Goal: Information Seeking & Learning: Learn about a topic

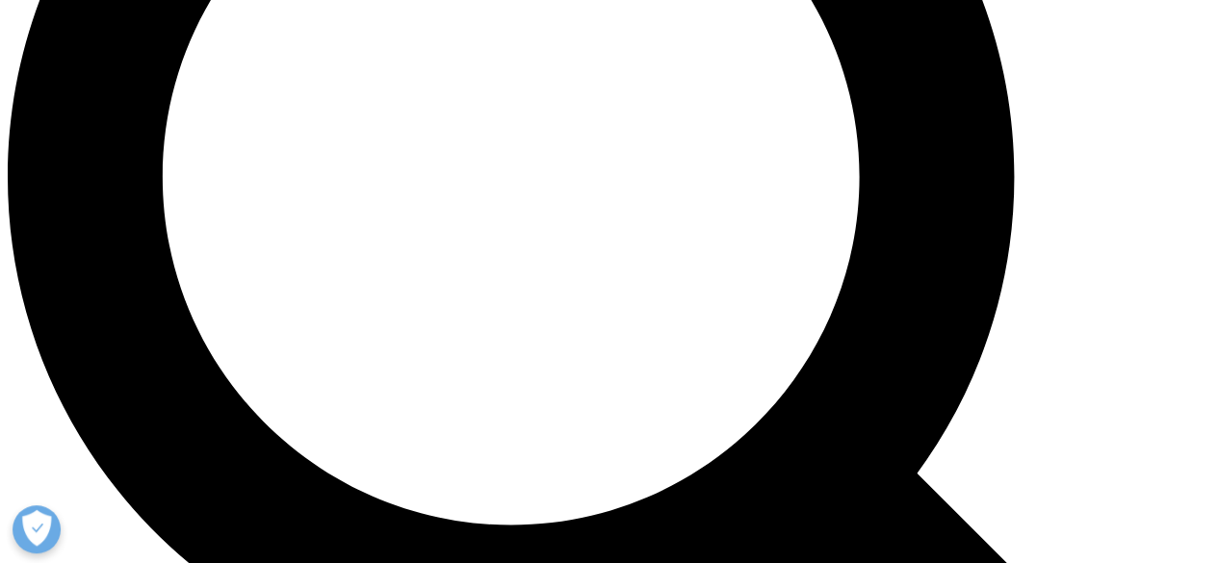
scroll to position [1565, 0]
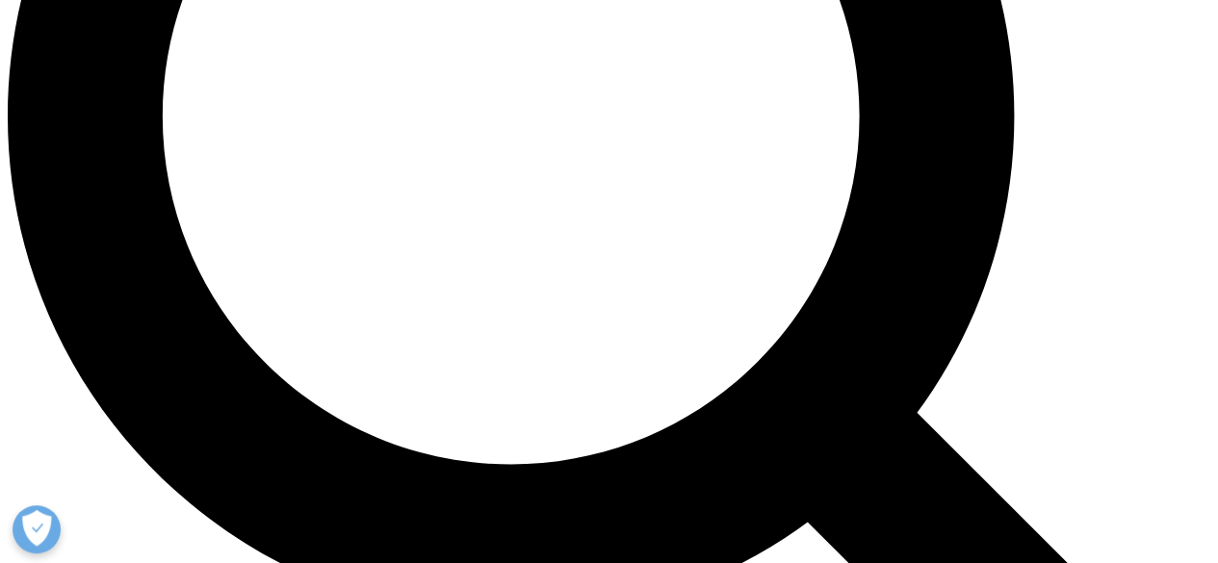
scroll to position [1629, 0]
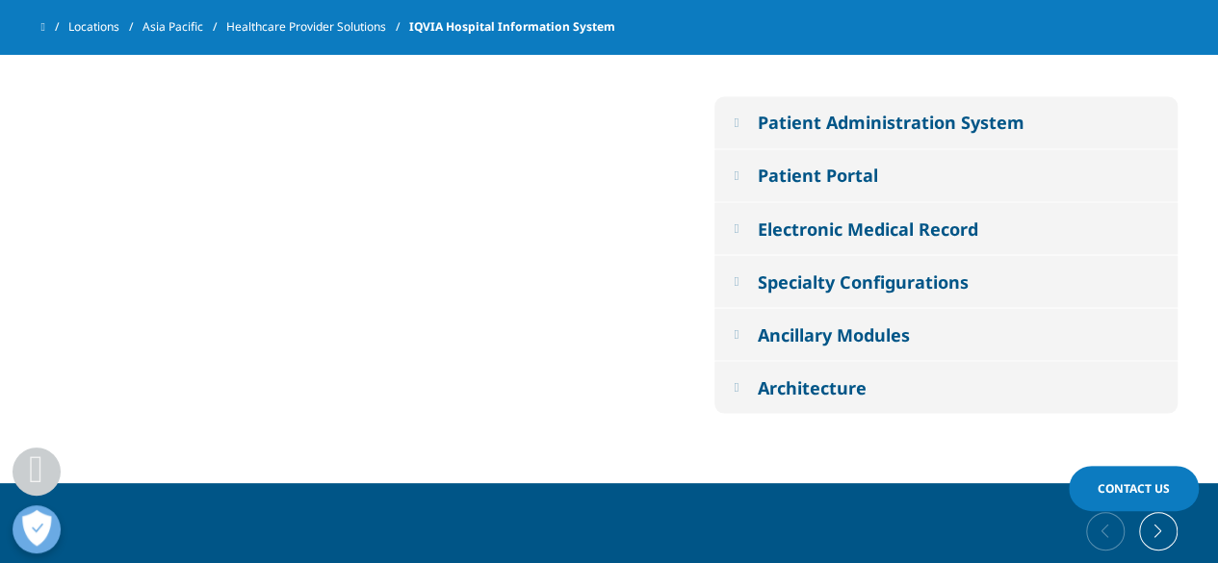
click at [738, 174] on em at bounding box center [736, 174] width 5 height 13
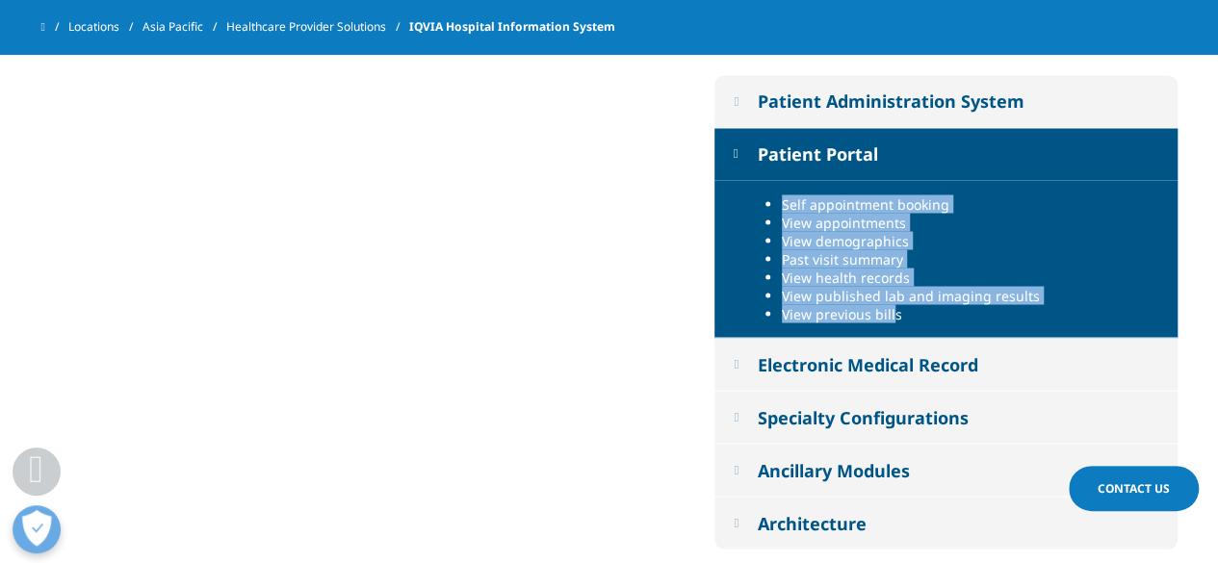
drag, startPoint x: 890, startPoint y: 312, endPoint x: 756, endPoint y: 190, distance: 181.3
click at [756, 190] on div "Self appointment booking View appointments View demographics Past visit summary…" at bounding box center [945, 259] width 463 height 158
click at [884, 304] on li "View previous bills" at bounding box center [972, 313] width 381 height 18
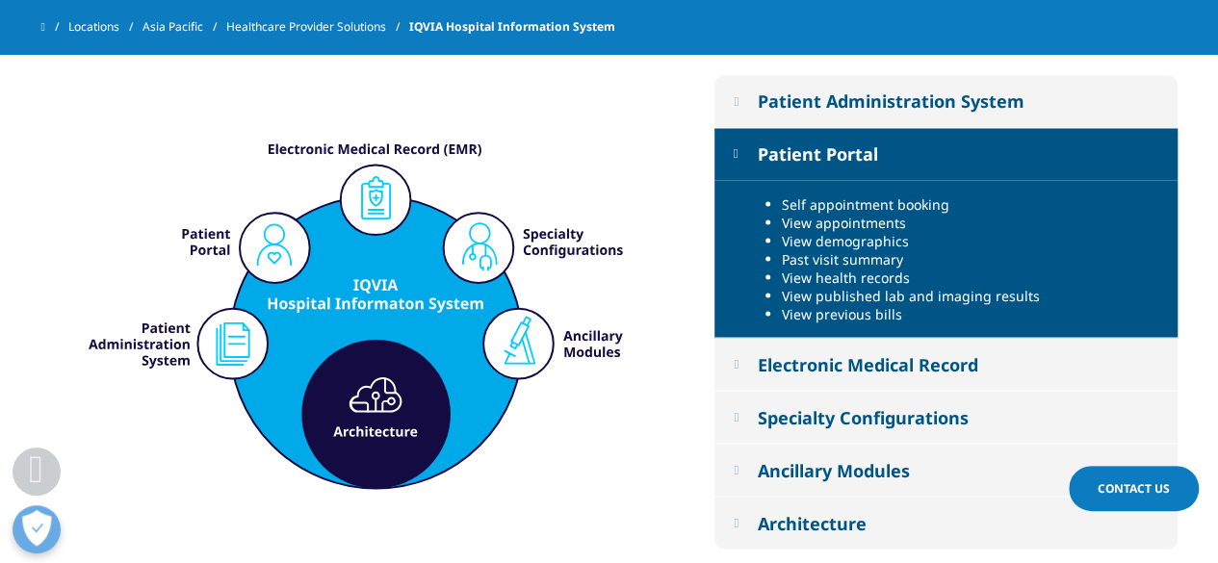
click at [738, 151] on em at bounding box center [736, 153] width 5 height 13
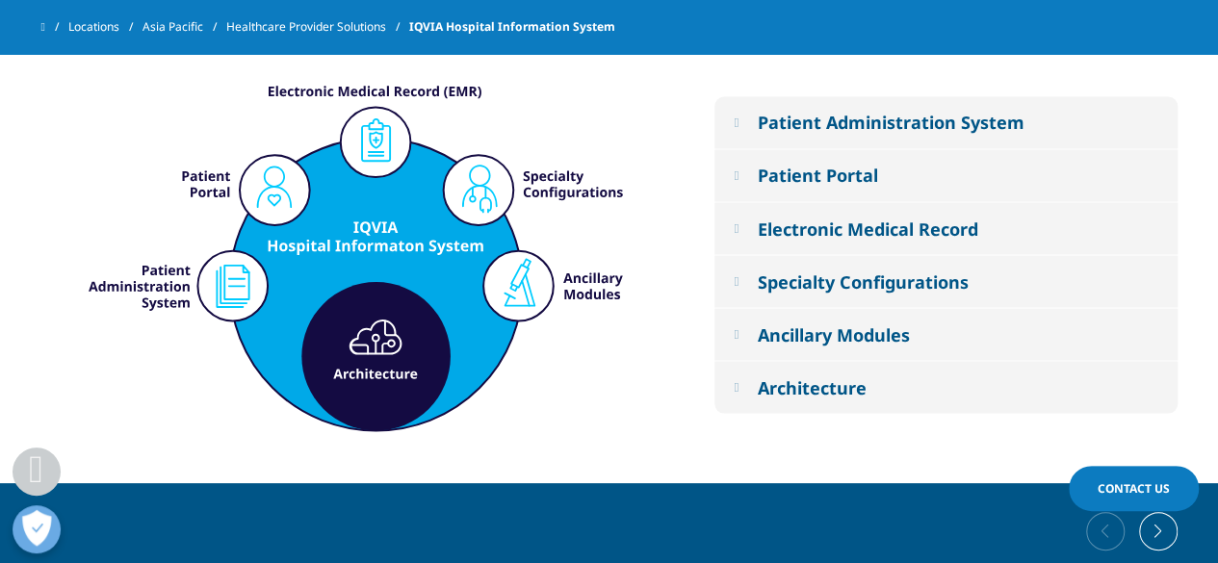
click at [750, 226] on button "Electronic Medical Record" at bounding box center [945, 228] width 463 height 52
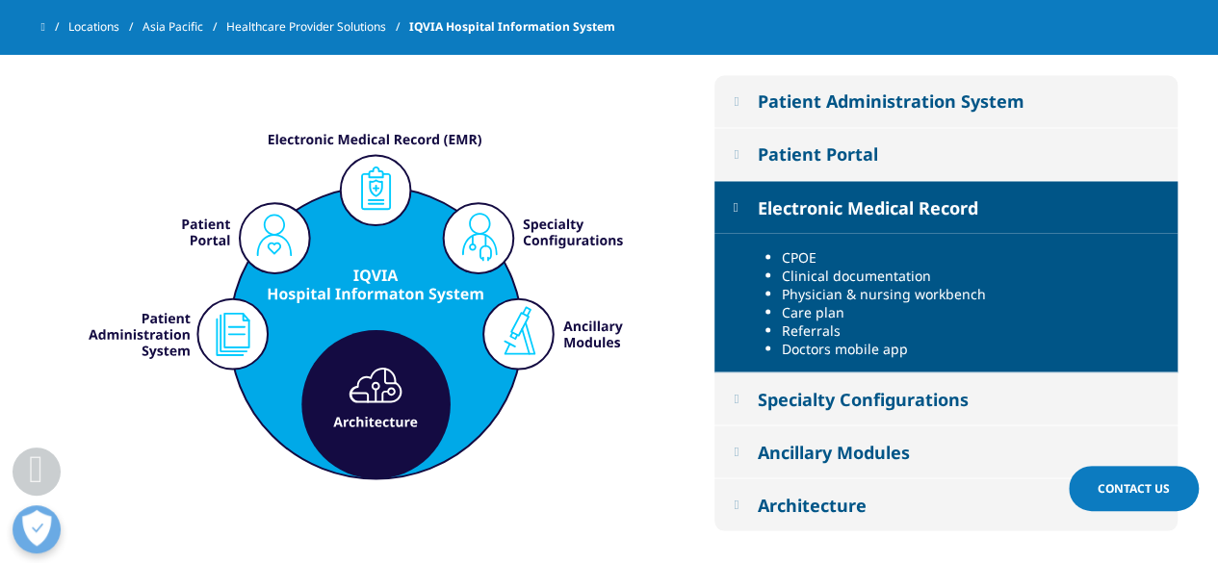
click at [736, 91] on button "Patient Administration System" at bounding box center [945, 101] width 463 height 52
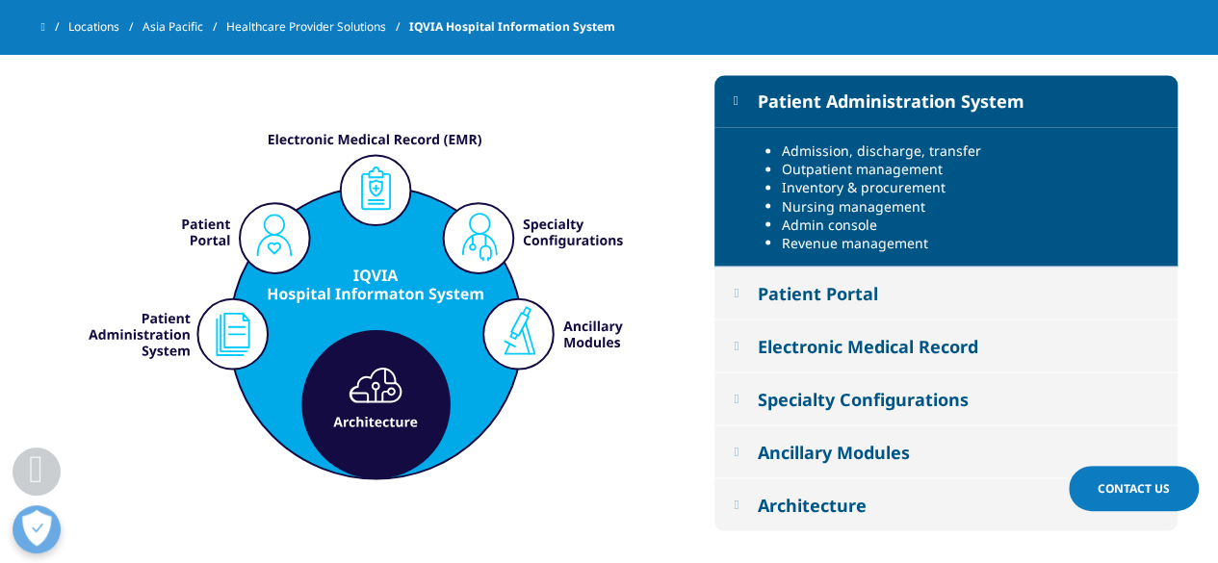
click at [736, 91] on button "Patient Administration System" at bounding box center [945, 101] width 463 height 52
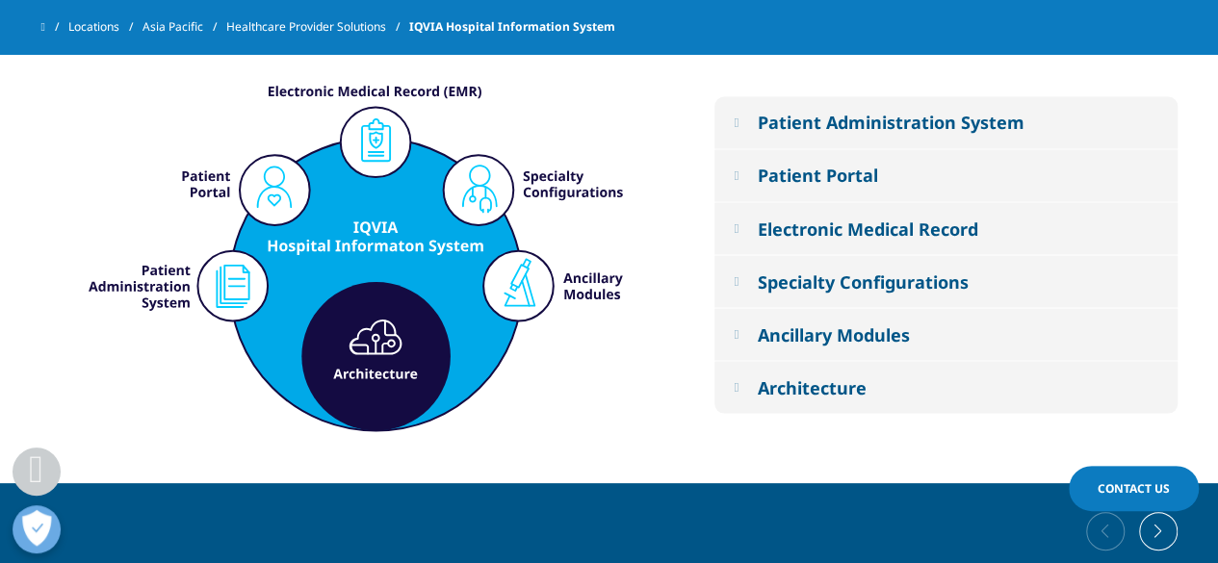
click at [734, 279] on em at bounding box center [736, 280] width 5 height 13
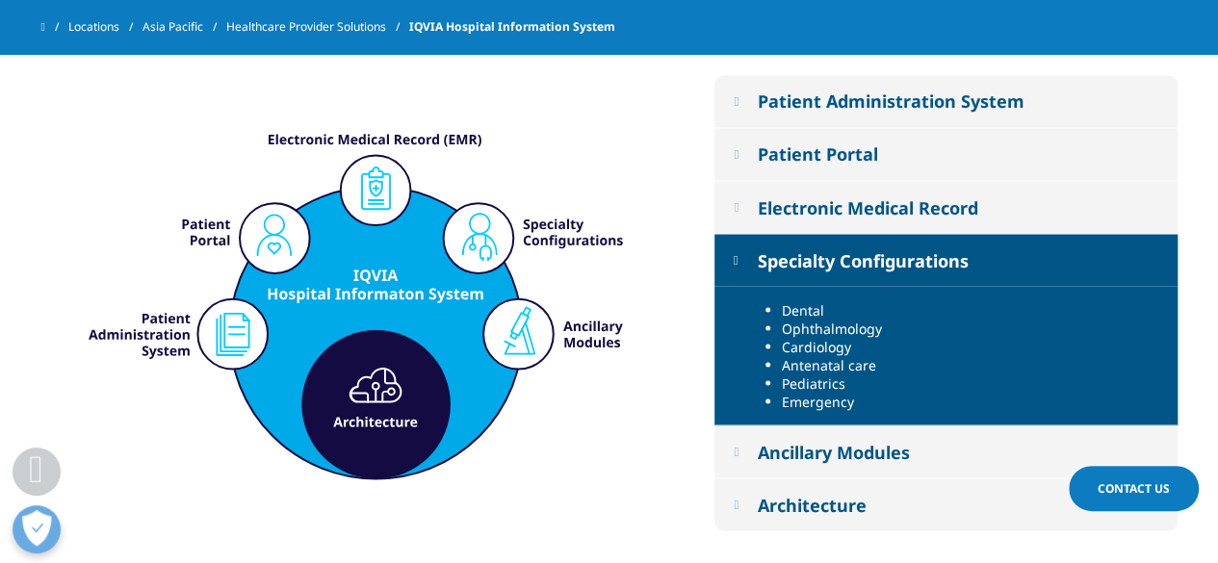
click at [738, 262] on em at bounding box center [736, 259] width 5 height 13
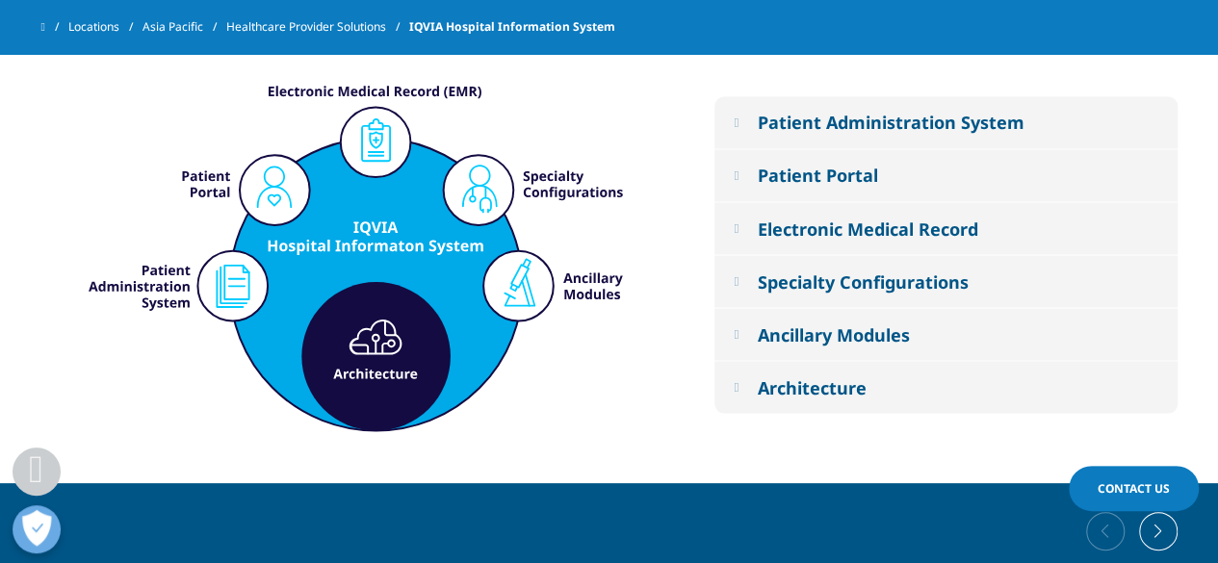
click at [685, 390] on div "Patient Administration System Admission, discharge, transfer Outpatient managem…" at bounding box center [609, 255] width 1136 height 456
click at [530, 447] on div "Patient Administration System Admission, discharge, transfer Outpatient managem…" at bounding box center [609, 255] width 1136 height 456
click at [738, 176] on em at bounding box center [736, 174] width 5 height 13
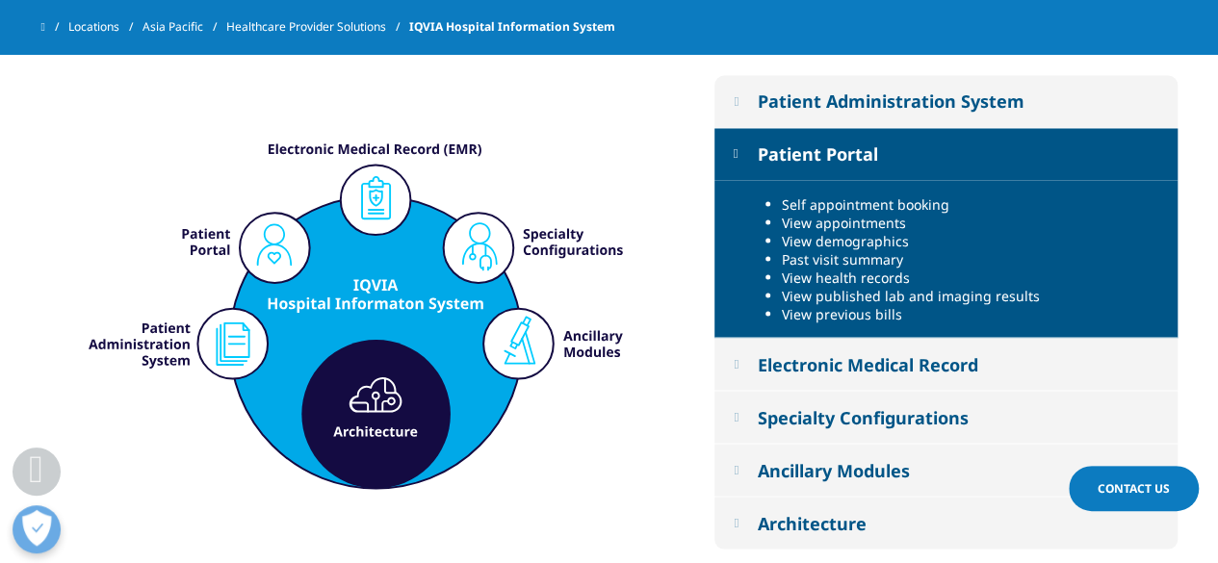
click at [737, 154] on em at bounding box center [736, 153] width 5 height 13
